Goal: Answer question/provide support: Answer question/provide support

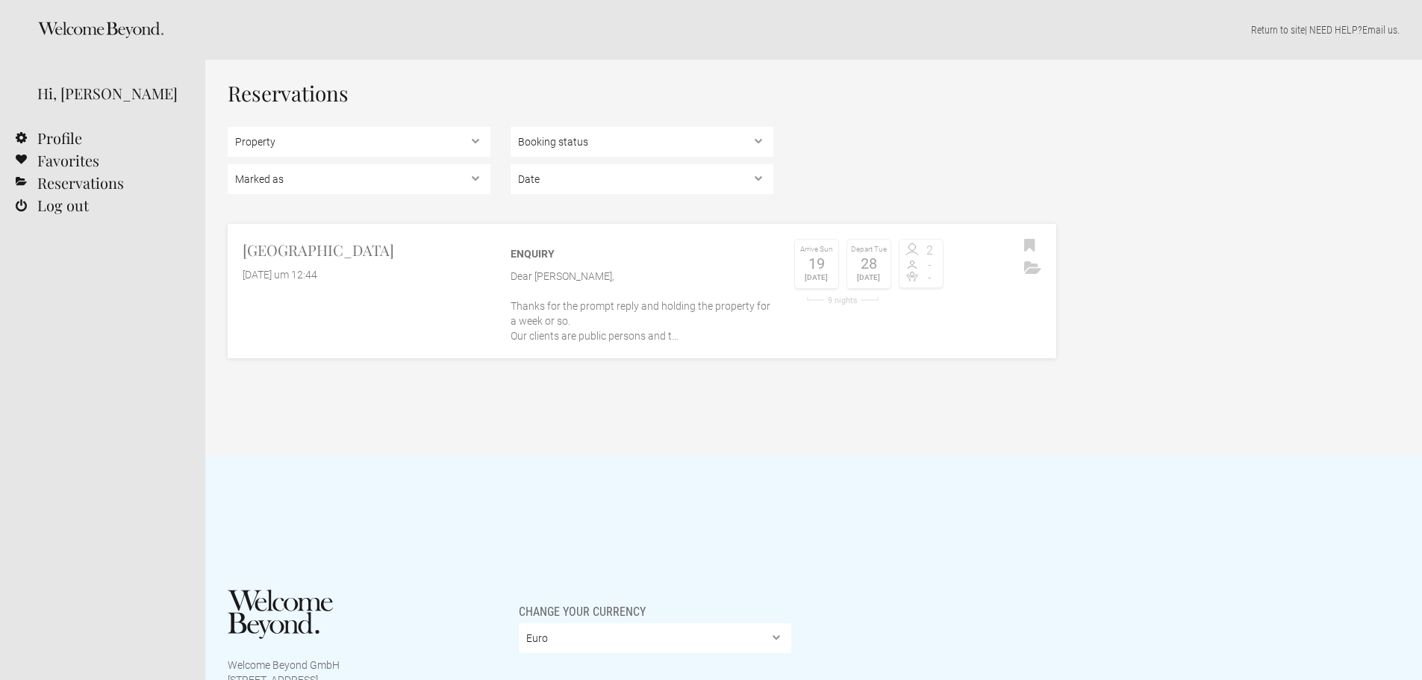
click at [522, 310] on p "Dear [PERSON_NAME], Thanks for the prompt reply and holding the property for a …" at bounding box center [641, 306] width 263 height 75
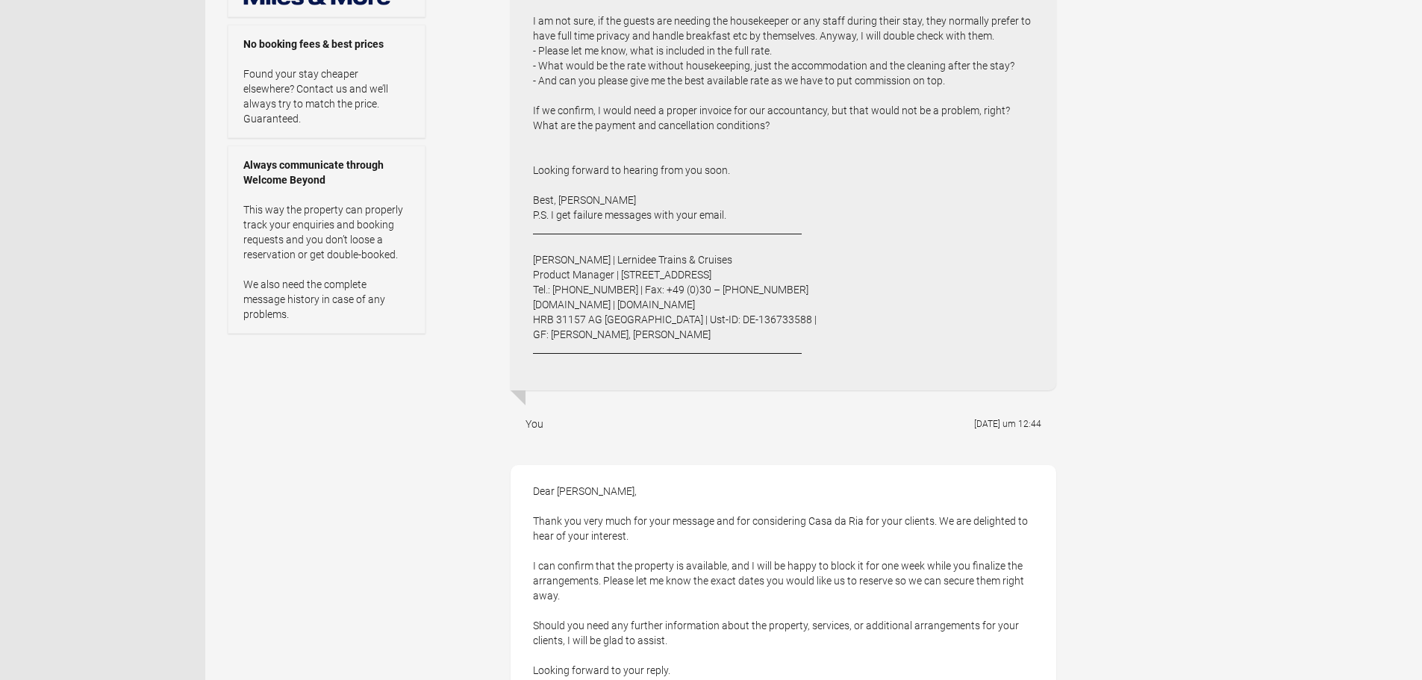
scroll to position [970, 0]
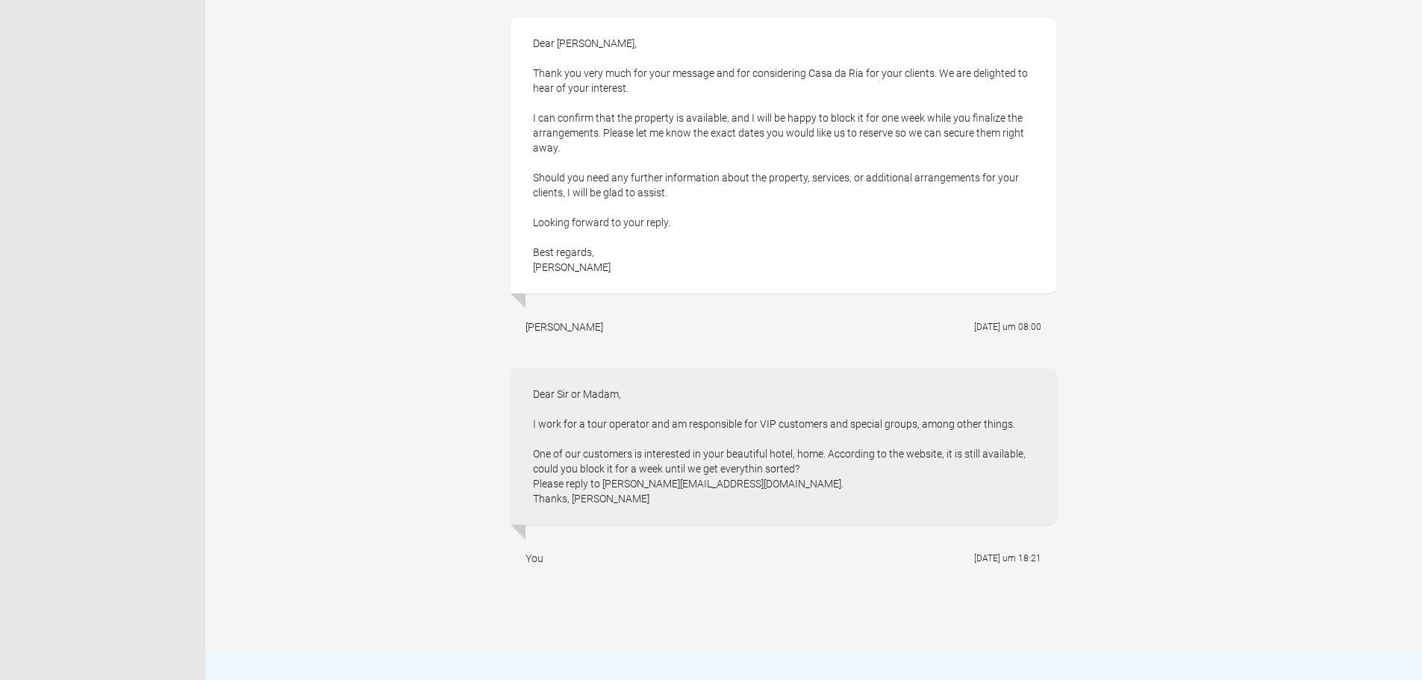
click at [631, 501] on div "Dear Sir or Madam, I work for a tour operator and am responsible for VIP custom…" at bounding box center [782, 446] width 545 height 157
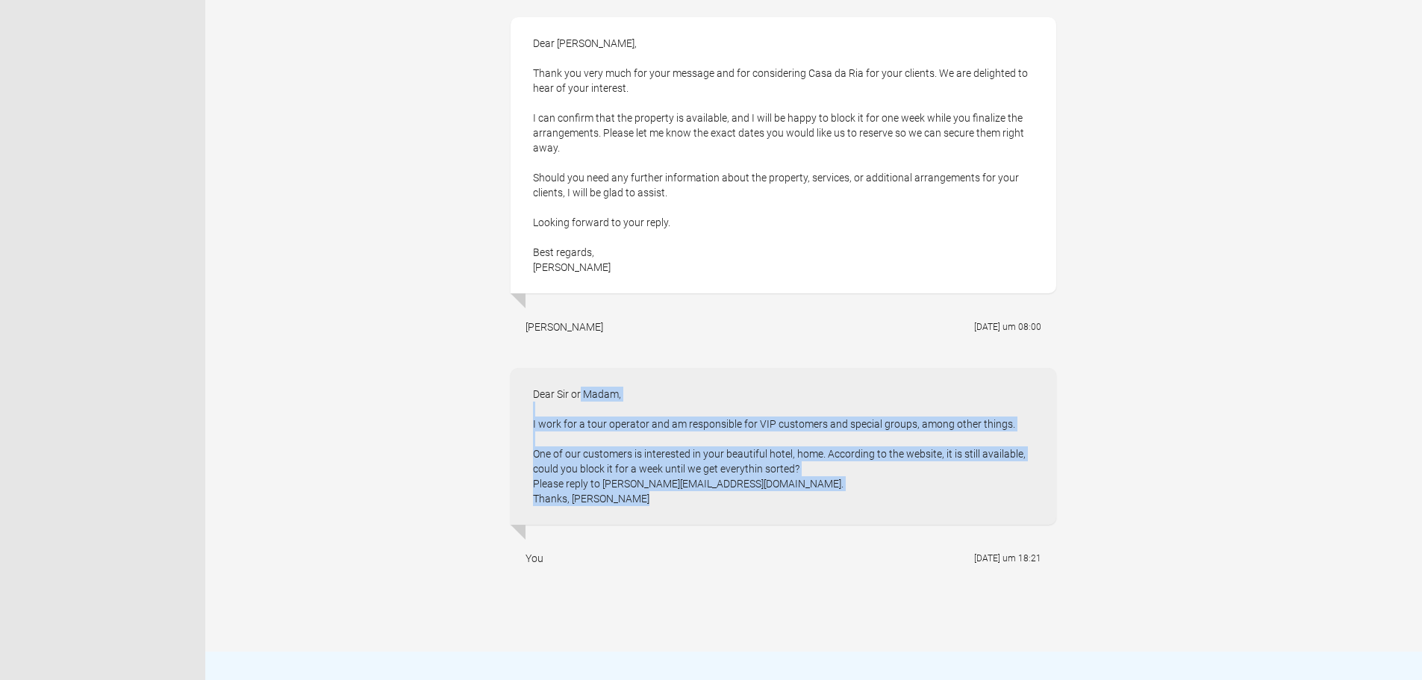
drag, startPoint x: 623, startPoint y: 495, endPoint x: 532, endPoint y: 387, distance: 141.4
click at [532, 387] on div "Dear Sir or Madam, I work for a tour operator and am responsible for VIP custom…" at bounding box center [782, 446] width 545 height 157
copy div "Dear Sir or Madam, I work for a tour operator and am responsible for VIP custom…"
